Goal: Find specific page/section: Find specific page/section

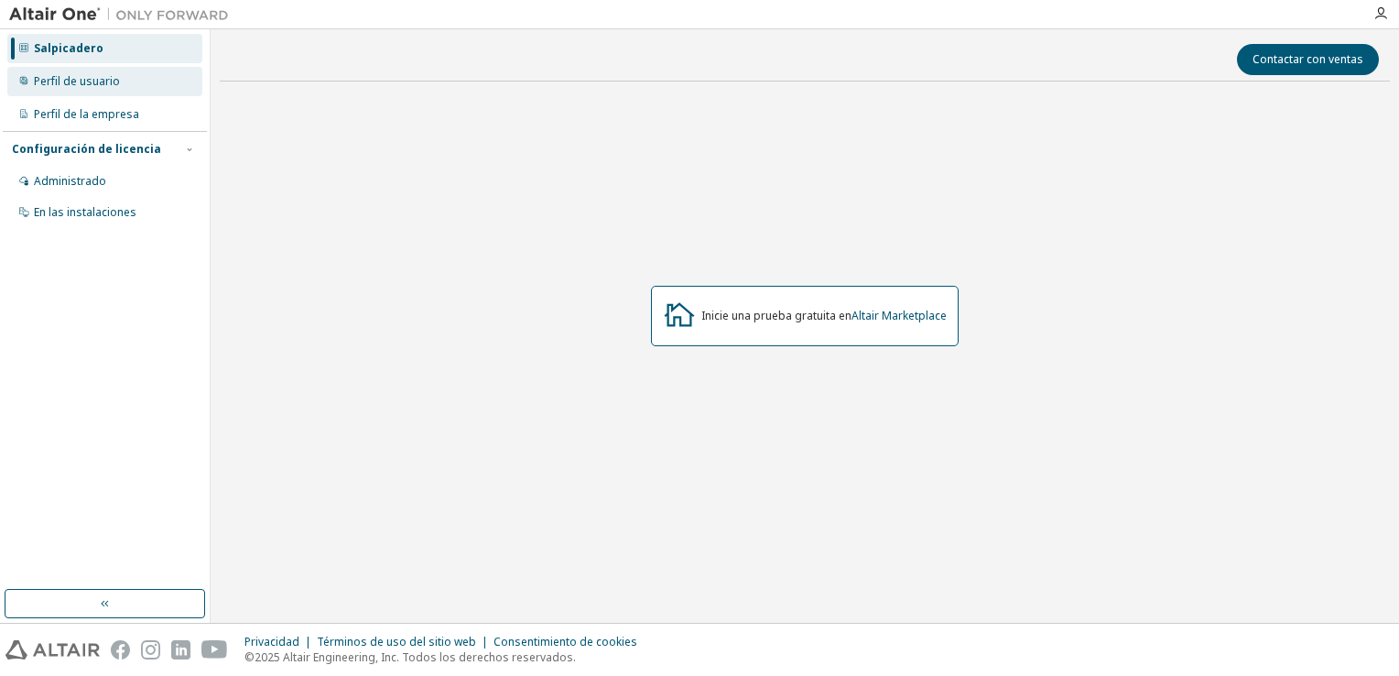
click at [85, 75] on div "Perfil de usuario" at bounding box center [77, 81] width 86 height 15
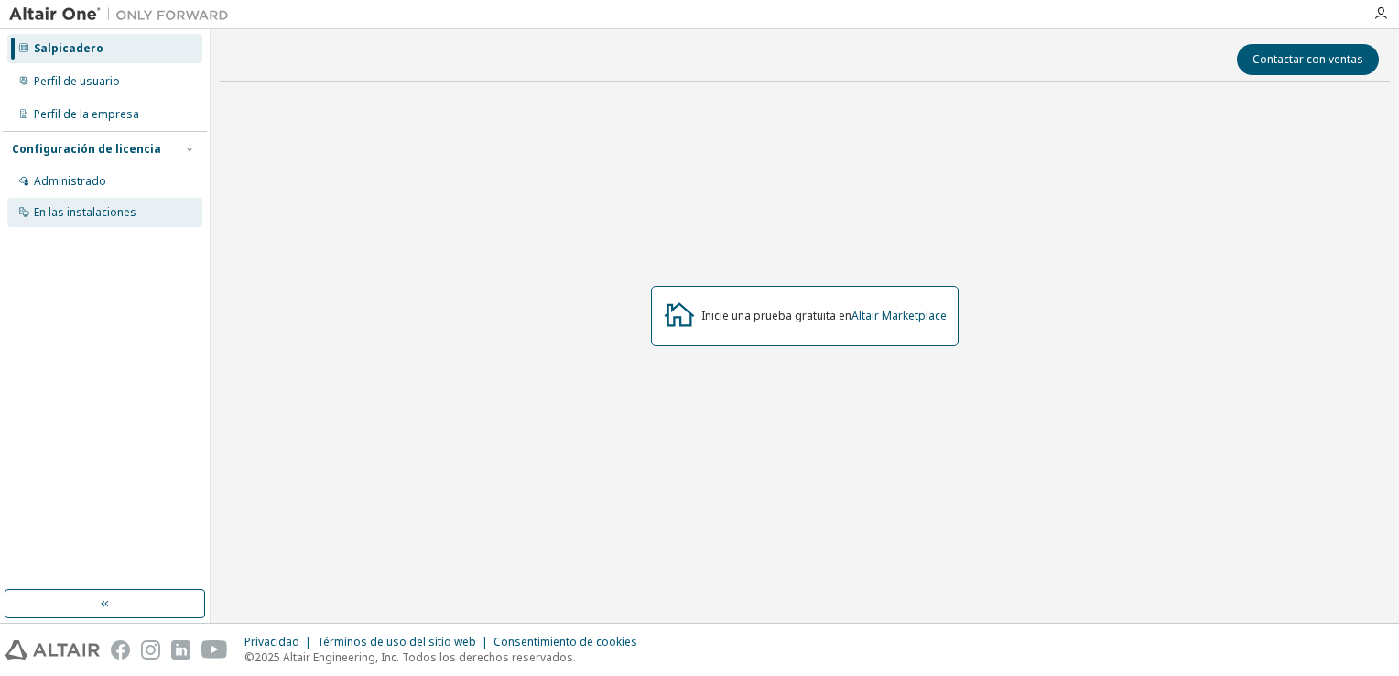
click at [96, 209] on div "En las instalaciones" at bounding box center [85, 212] width 103 height 15
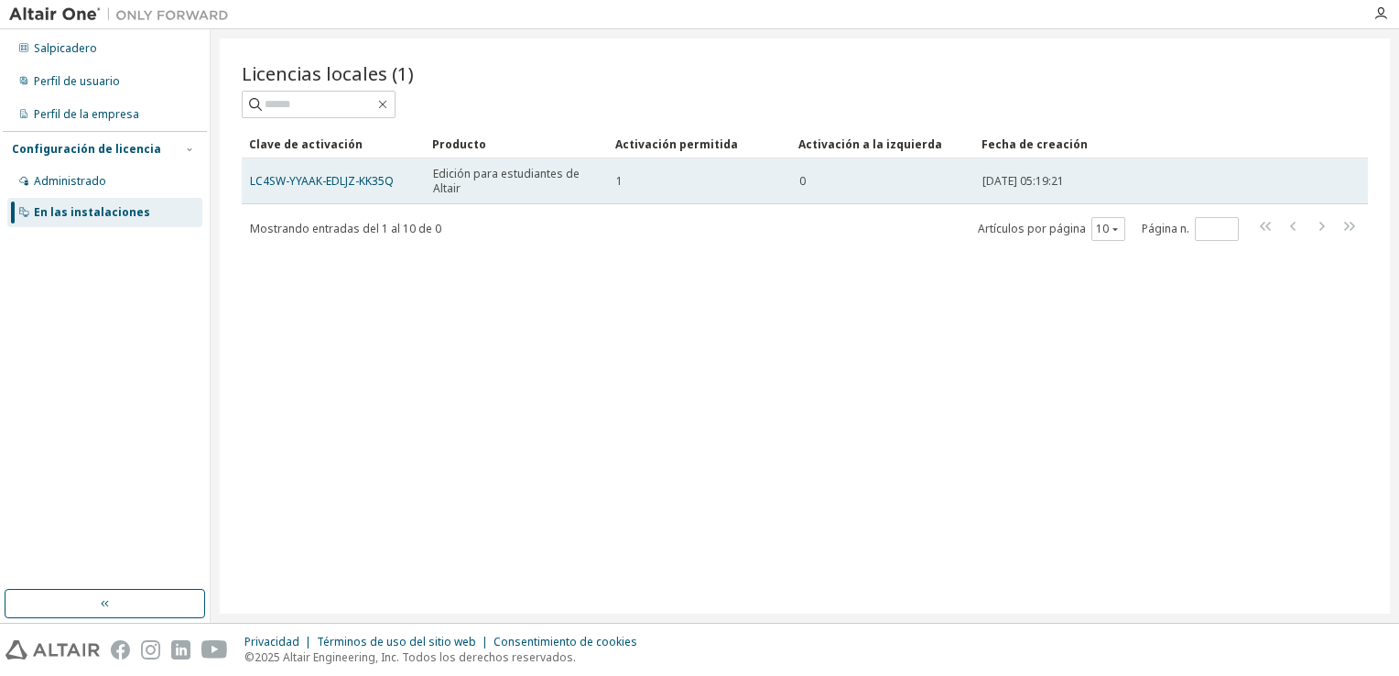
click at [446, 200] on td "Edición para estudiantes de Altair" at bounding box center [516, 181] width 183 height 46
